Goal: Transaction & Acquisition: Book appointment/travel/reservation

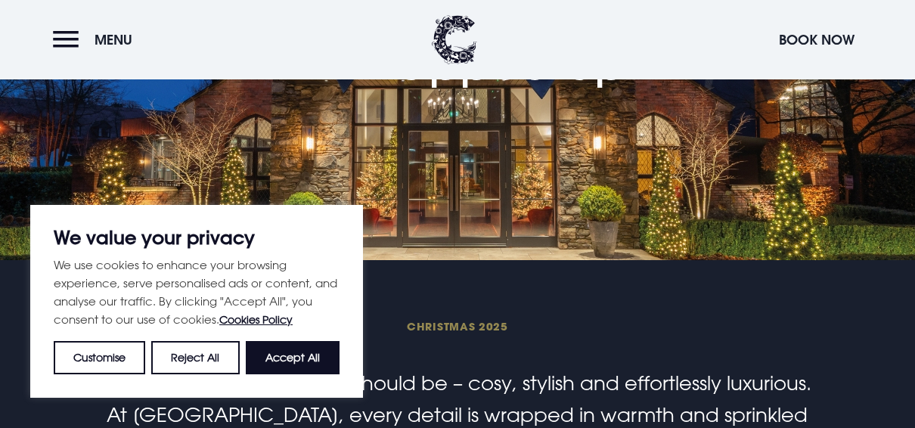
scroll to position [197, 0]
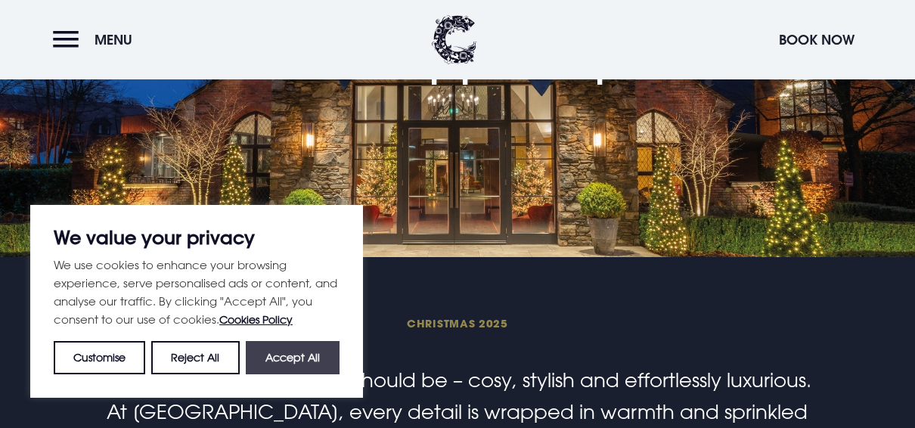
click at [312, 357] on button "Accept All" at bounding box center [293, 357] width 94 height 33
checkbox input "true"
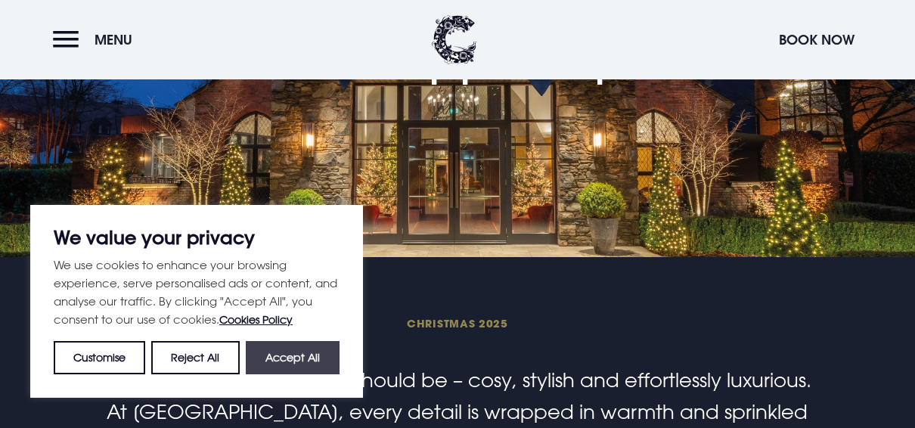
checkbox input "true"
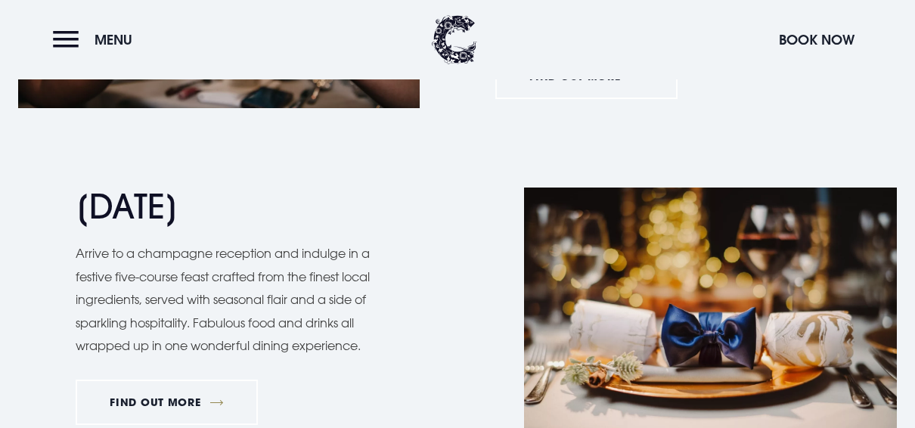
scroll to position [1476, 0]
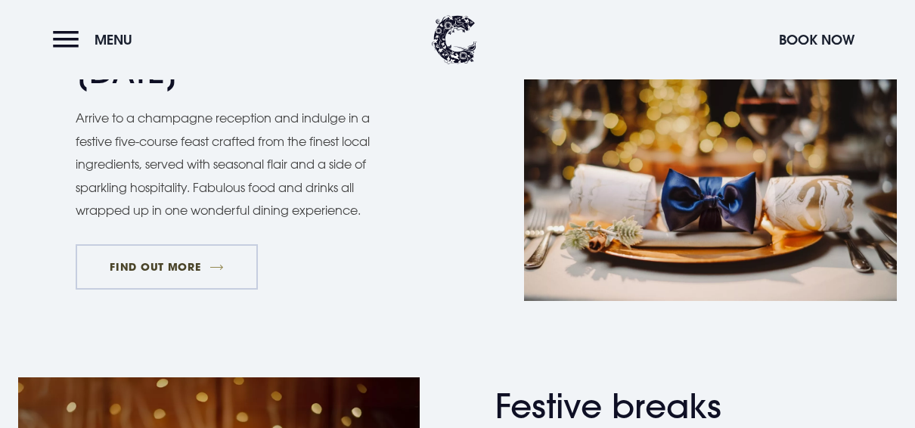
click at [203, 266] on link "FIND OUT MORE" at bounding box center [167, 266] width 182 height 45
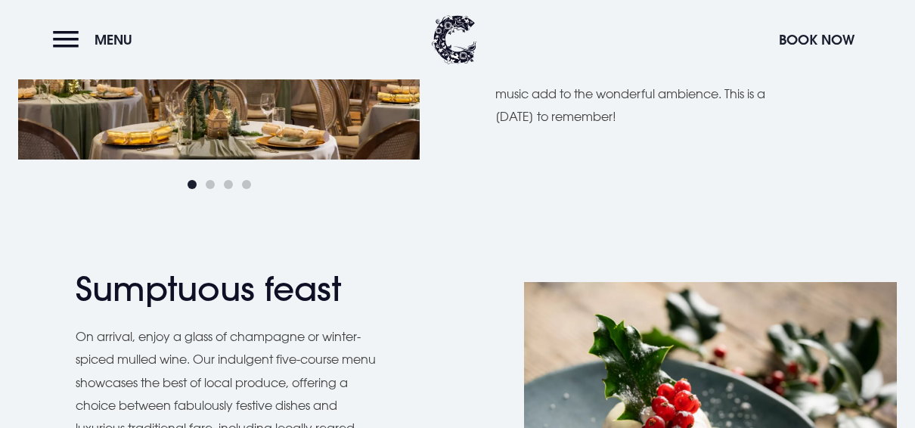
scroll to position [1308, 0]
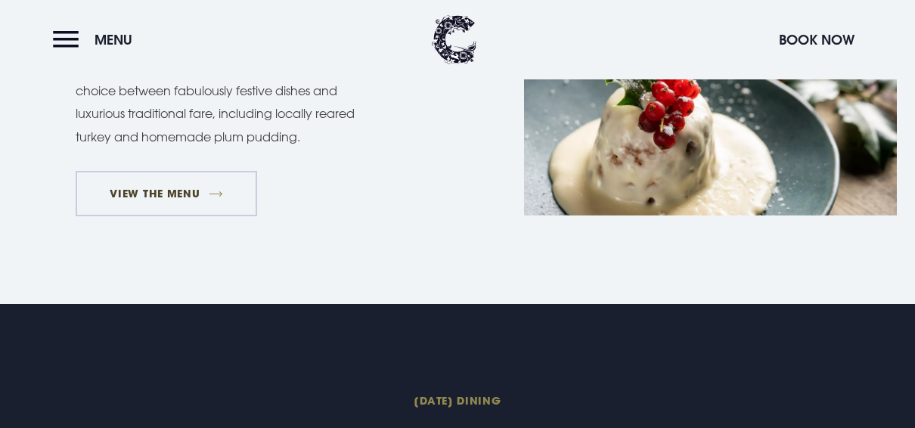
click at [200, 202] on link "VIEW THE MENU" at bounding box center [166, 193] width 181 height 45
